Goal: Navigation & Orientation: Understand site structure

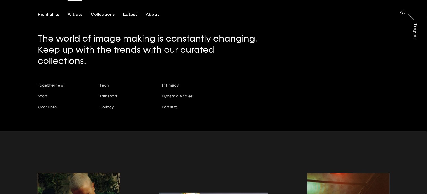
click at [76, 14] on div "Artists" at bounding box center [75, 14] width 15 height 5
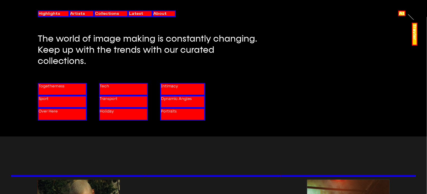
click at [56, 13] on div "Highlights" at bounding box center [49, 13] width 21 height 5
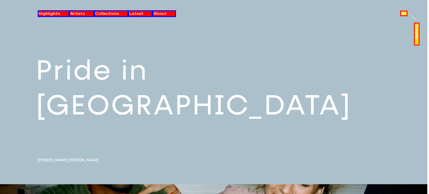
click at [56, 16] on div "Highlights" at bounding box center [49, 13] width 21 height 5
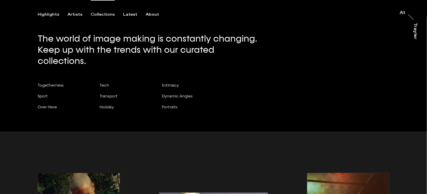
click at [94, 14] on div "Collections" at bounding box center [103, 14] width 24 height 5
click at [72, 14] on div "Artists" at bounding box center [75, 14] width 15 height 5
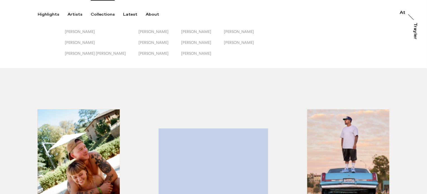
click at [103, 15] on div "Collections" at bounding box center [103, 14] width 24 height 5
